Goal: Task Accomplishment & Management: Use online tool/utility

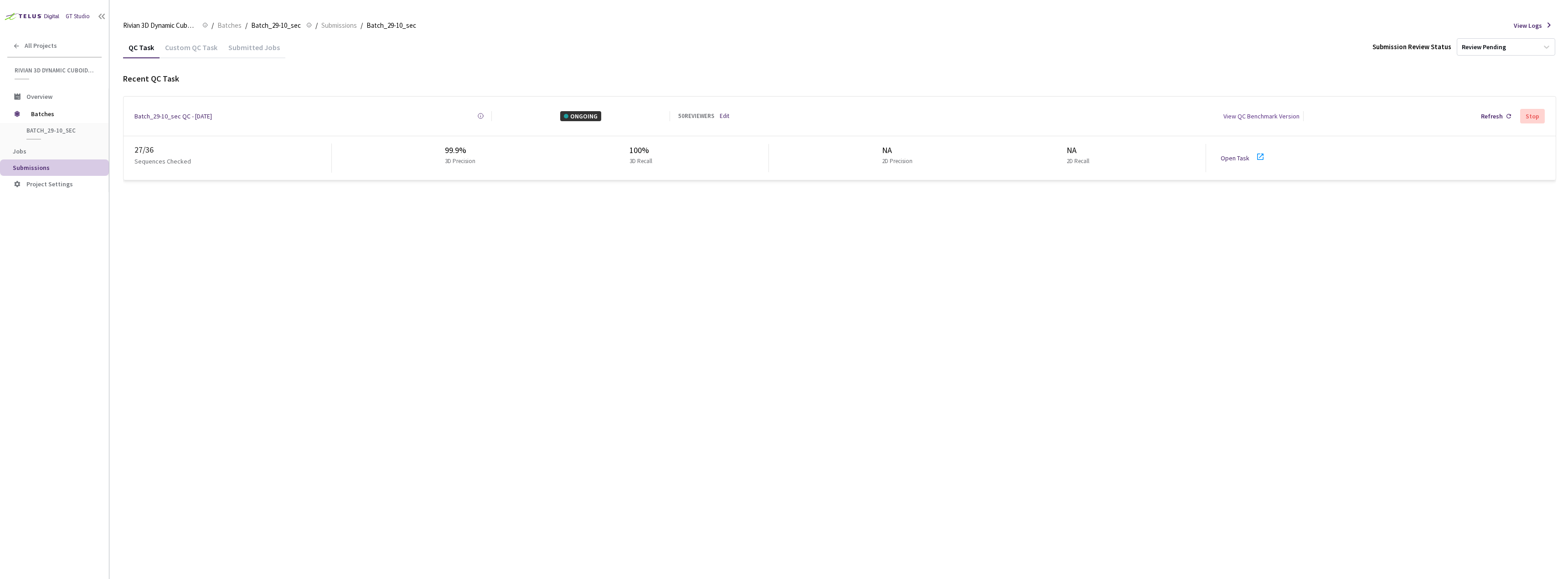
drag, startPoint x: 218, startPoint y: 572, endPoint x: 218, endPoint y: 581, distance: 9.0
click at [218, 578] on html "GT Studio All Projects Rivian 3D Dynamic Cuboids[2024-25] Rivian 3D Dynamic Cub…" at bounding box center [784, 290] width 1568 height 579
